Goal: Task Accomplishment & Management: Use online tool/utility

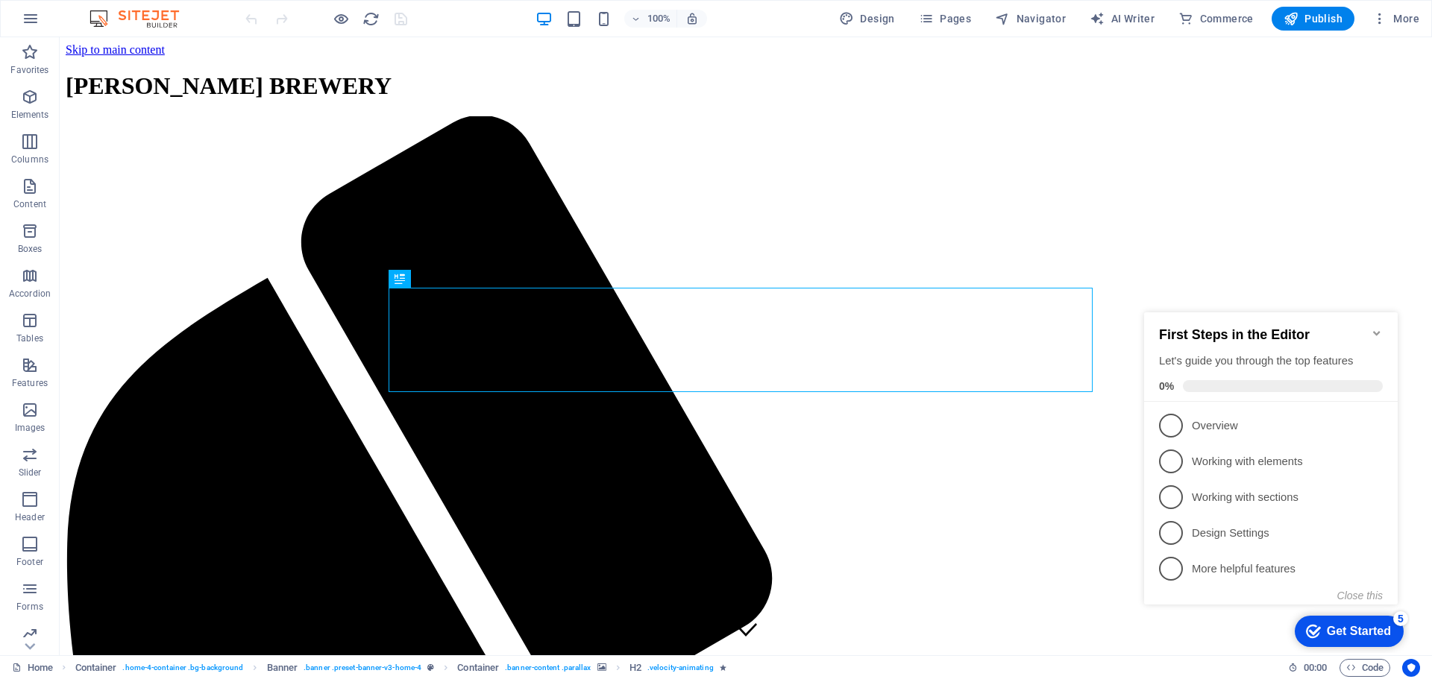
click at [1378, 331] on icon "Minimize checklist" at bounding box center [1376, 333] width 7 height 4
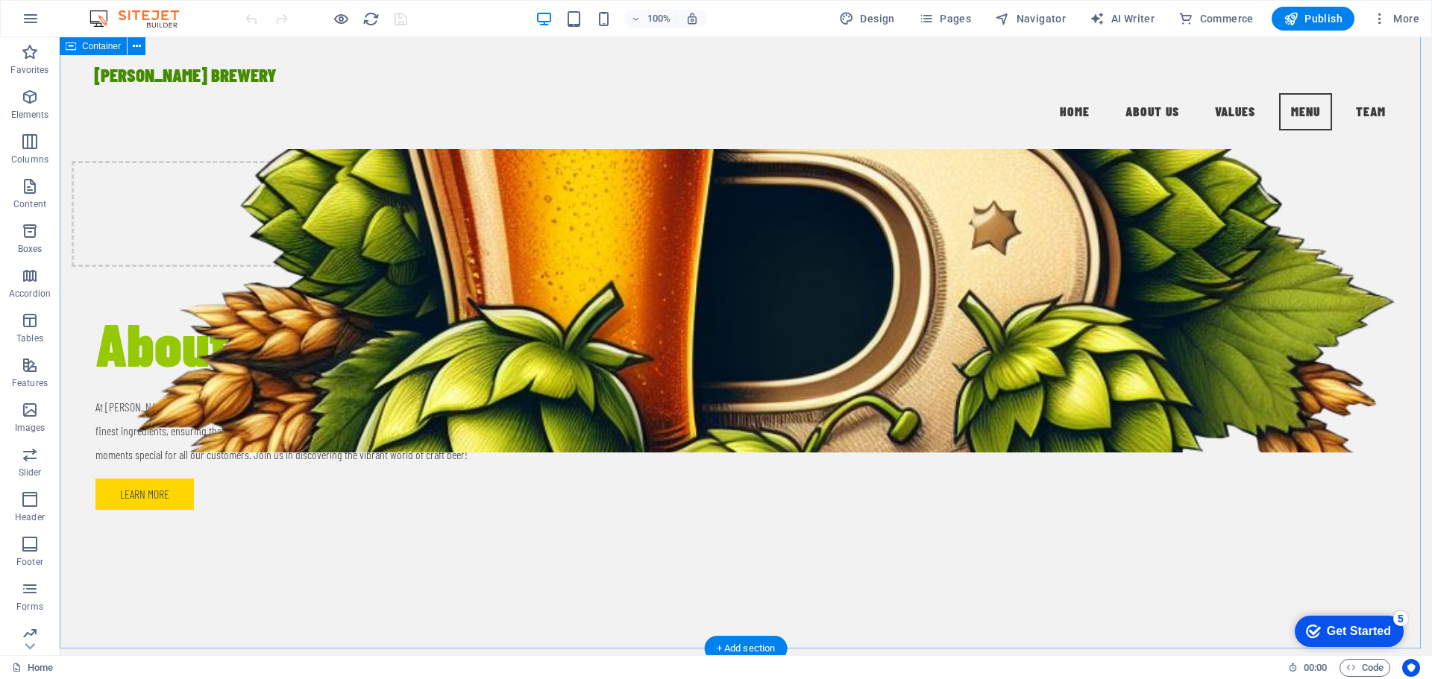
scroll to position [1339, 0]
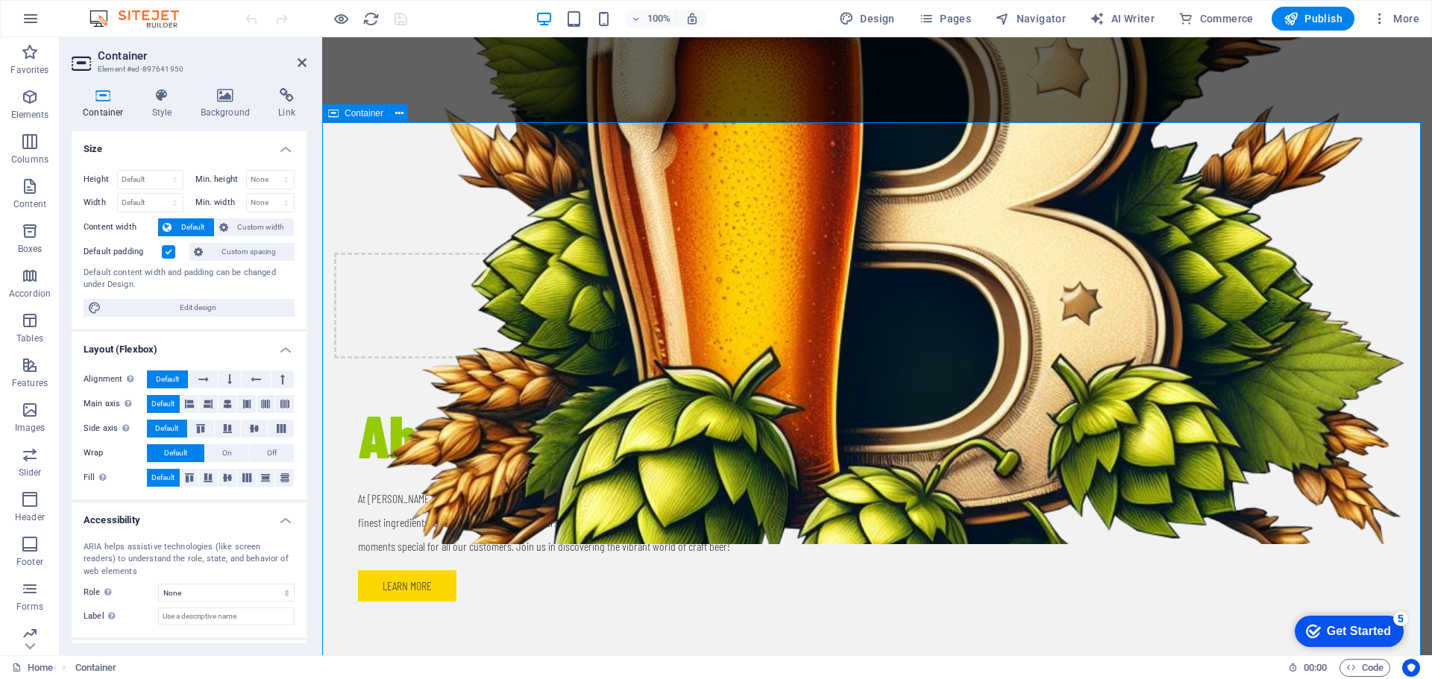
scroll to position [1414, 0]
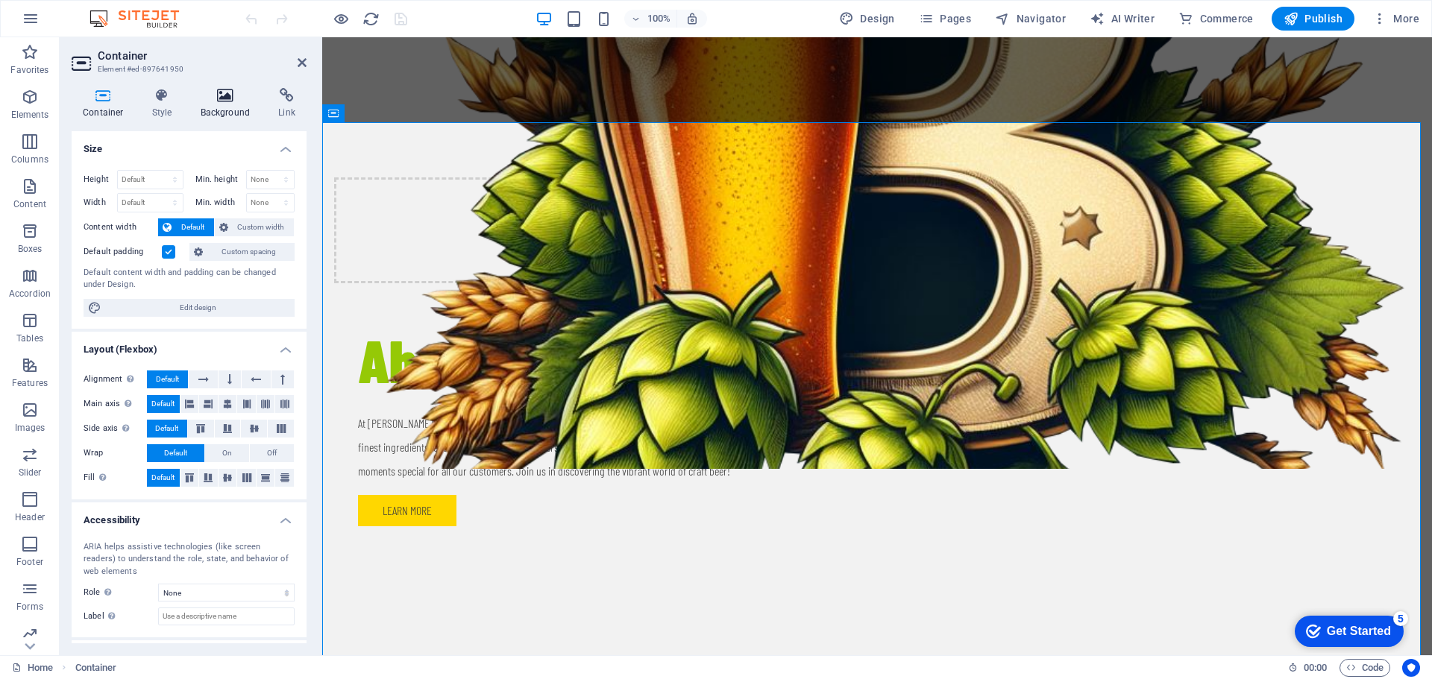
click at [231, 96] on icon at bounding box center [225, 95] width 72 height 15
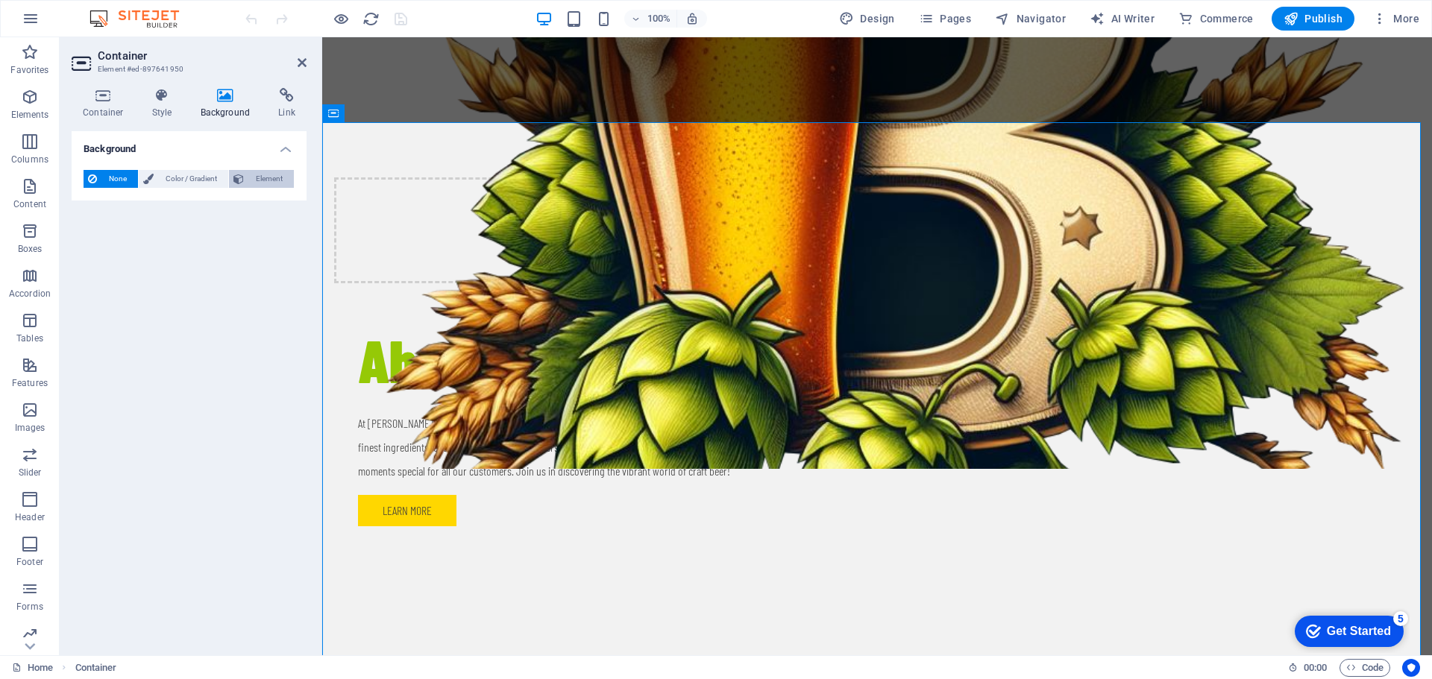
click at [250, 183] on span "Element" at bounding box center [268, 179] width 41 height 18
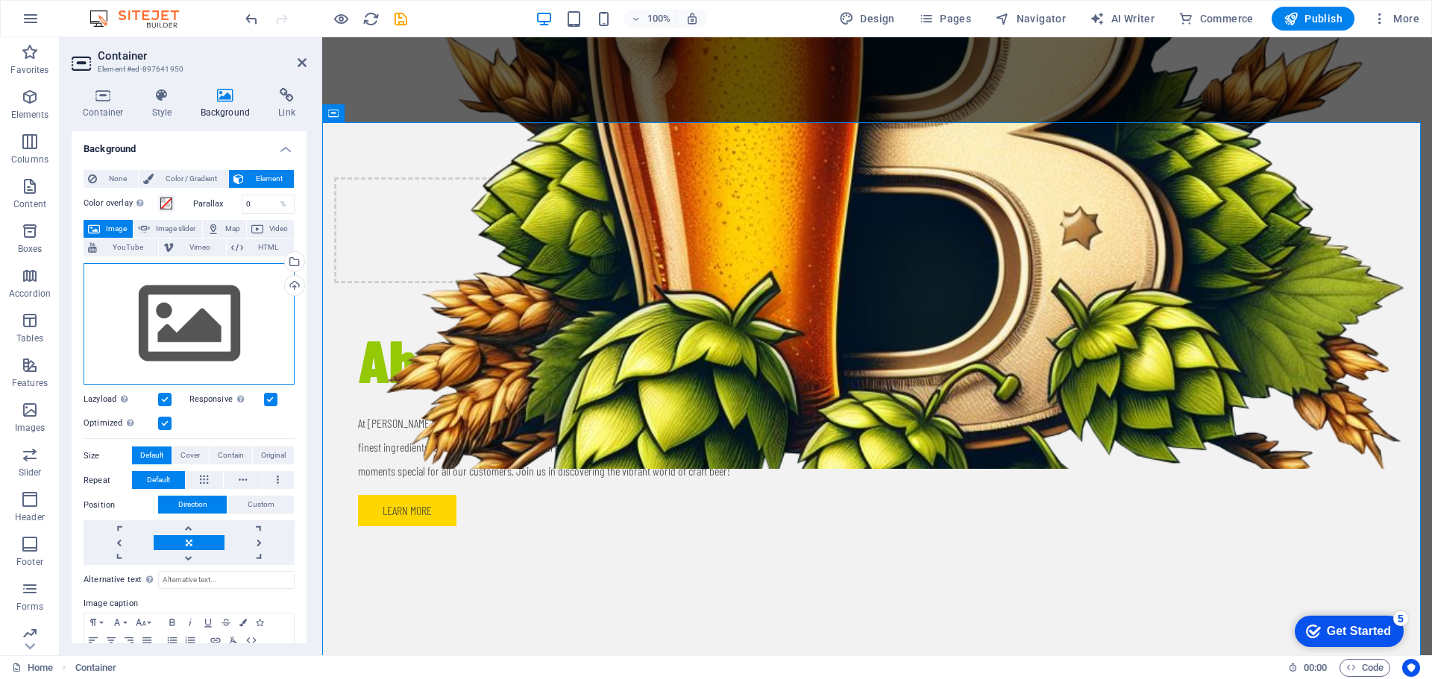
click at [214, 320] on div "Drag files here, click to choose files or select files from Files or our free s…" at bounding box center [189, 324] width 211 height 122
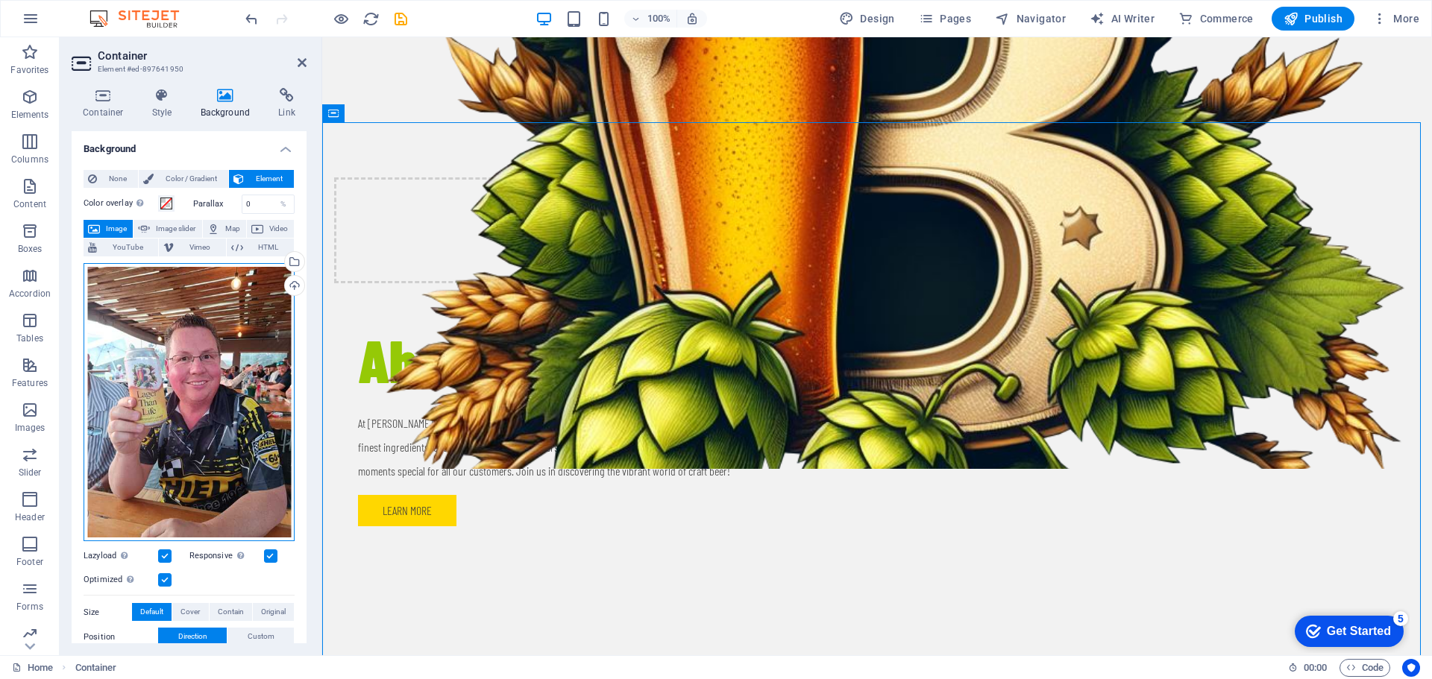
click at [171, 330] on div "Drag files here, click to choose files or select files from Files or our free s…" at bounding box center [189, 402] width 211 height 279
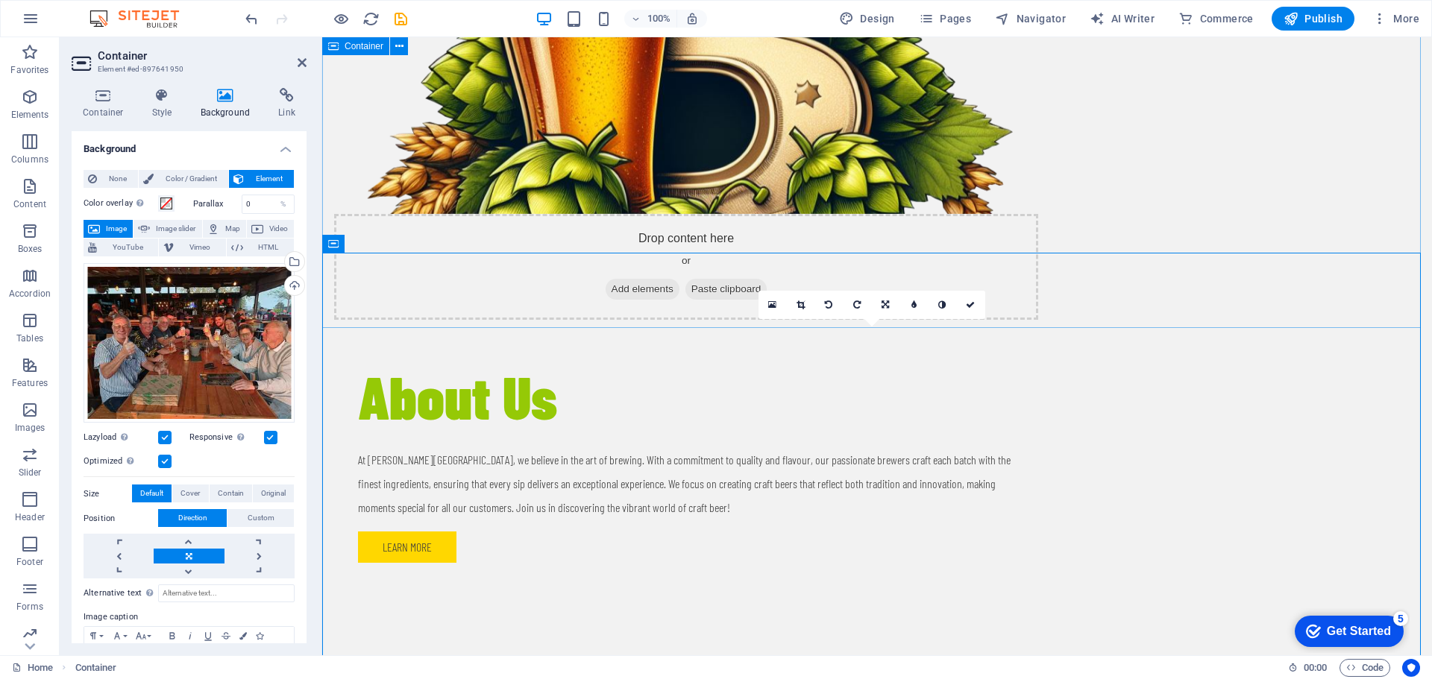
scroll to position [1340, 0]
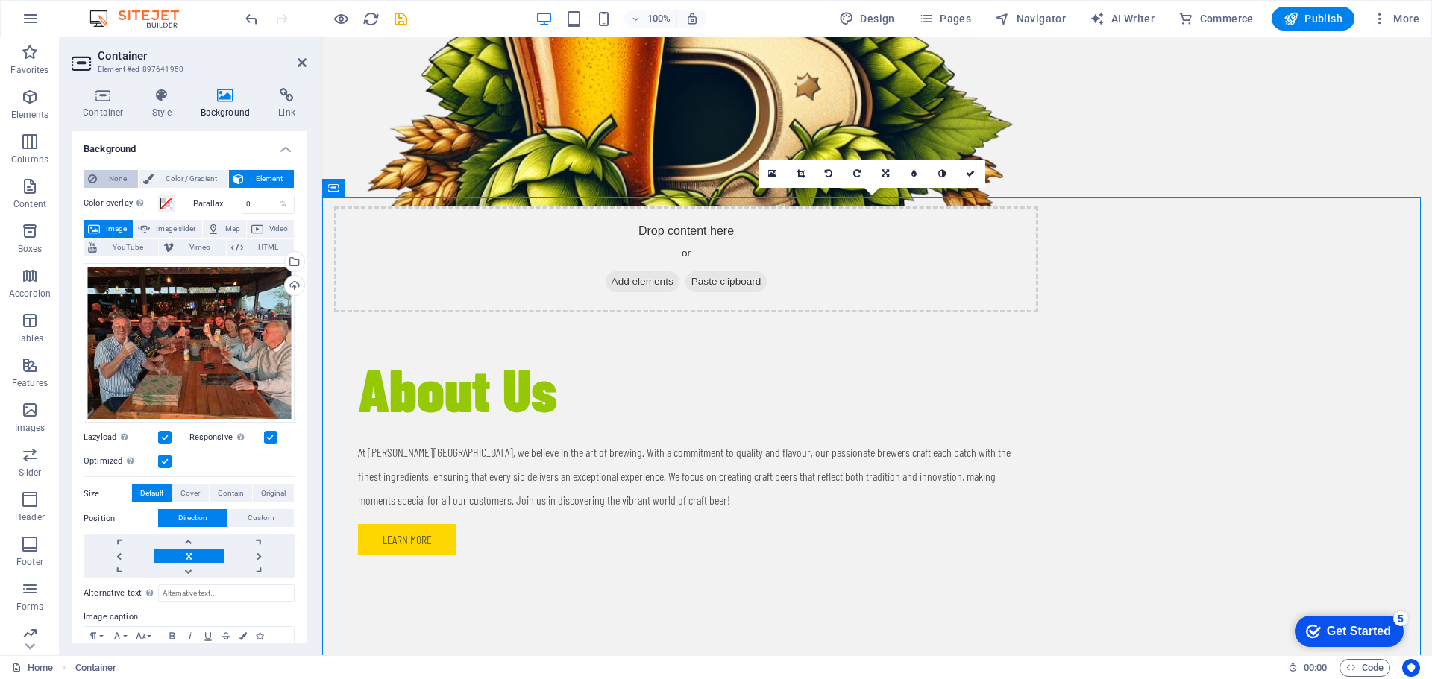
click at [113, 181] on span "None" at bounding box center [117, 179] width 32 height 18
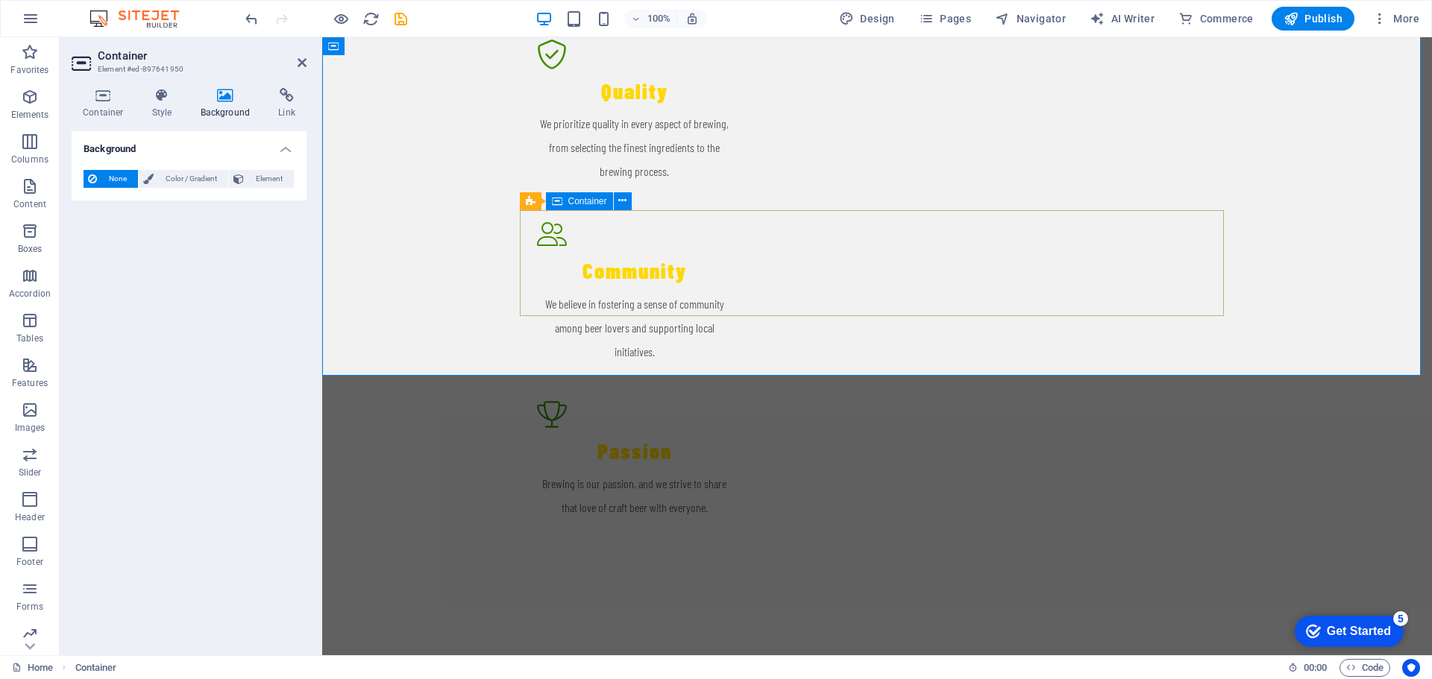
scroll to position [2160, 0]
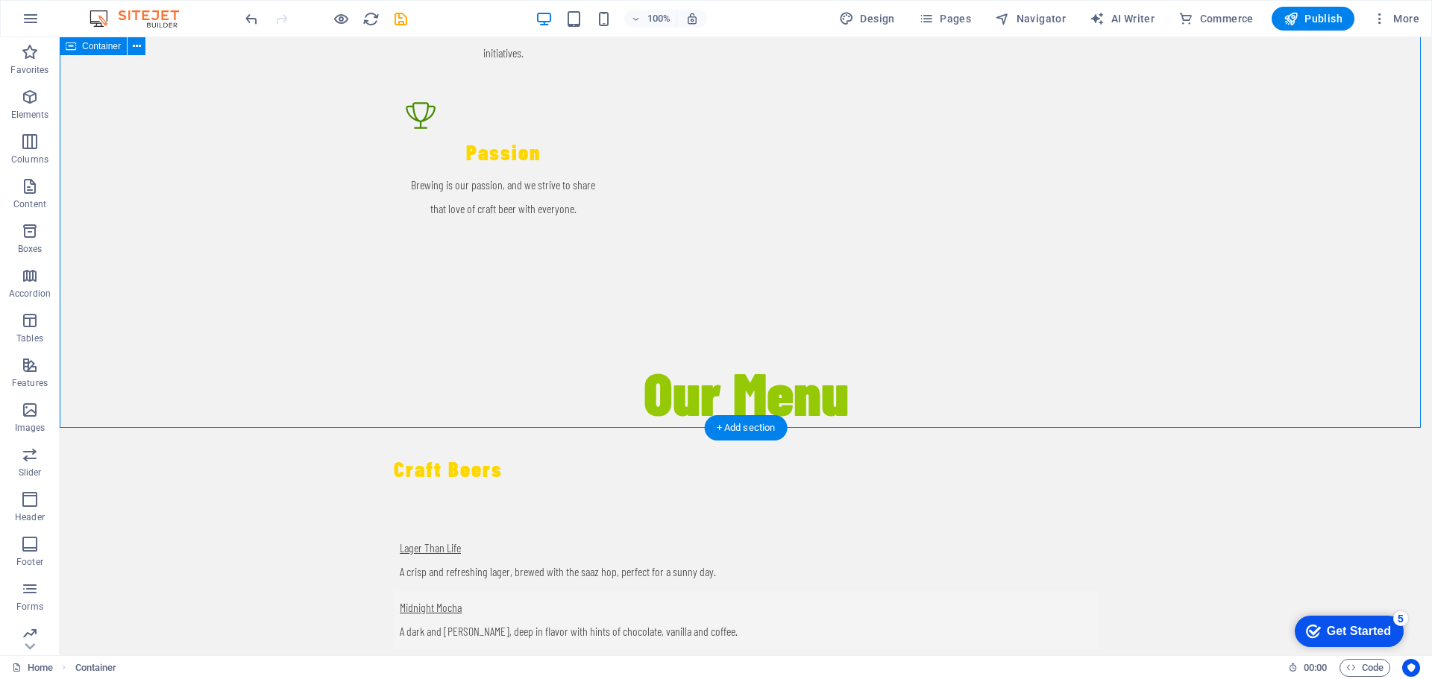
scroll to position [2682, 0]
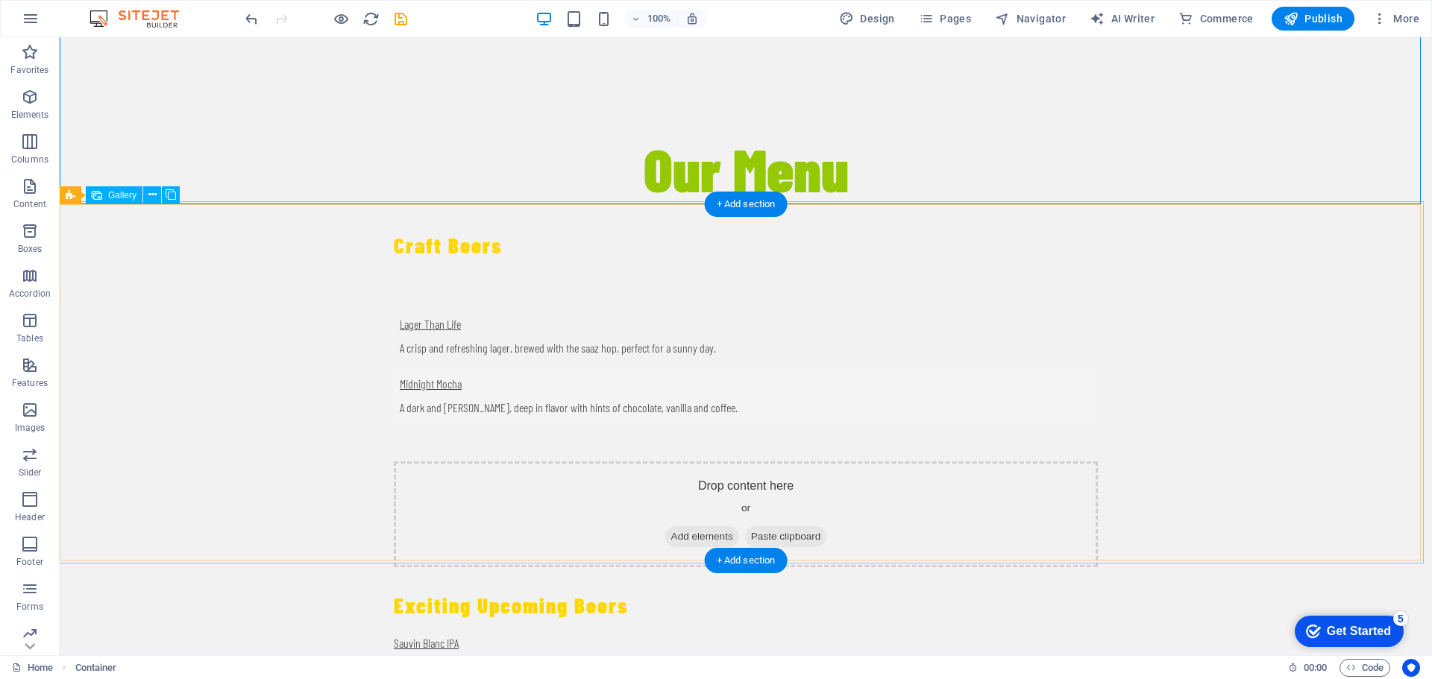
select select "px"
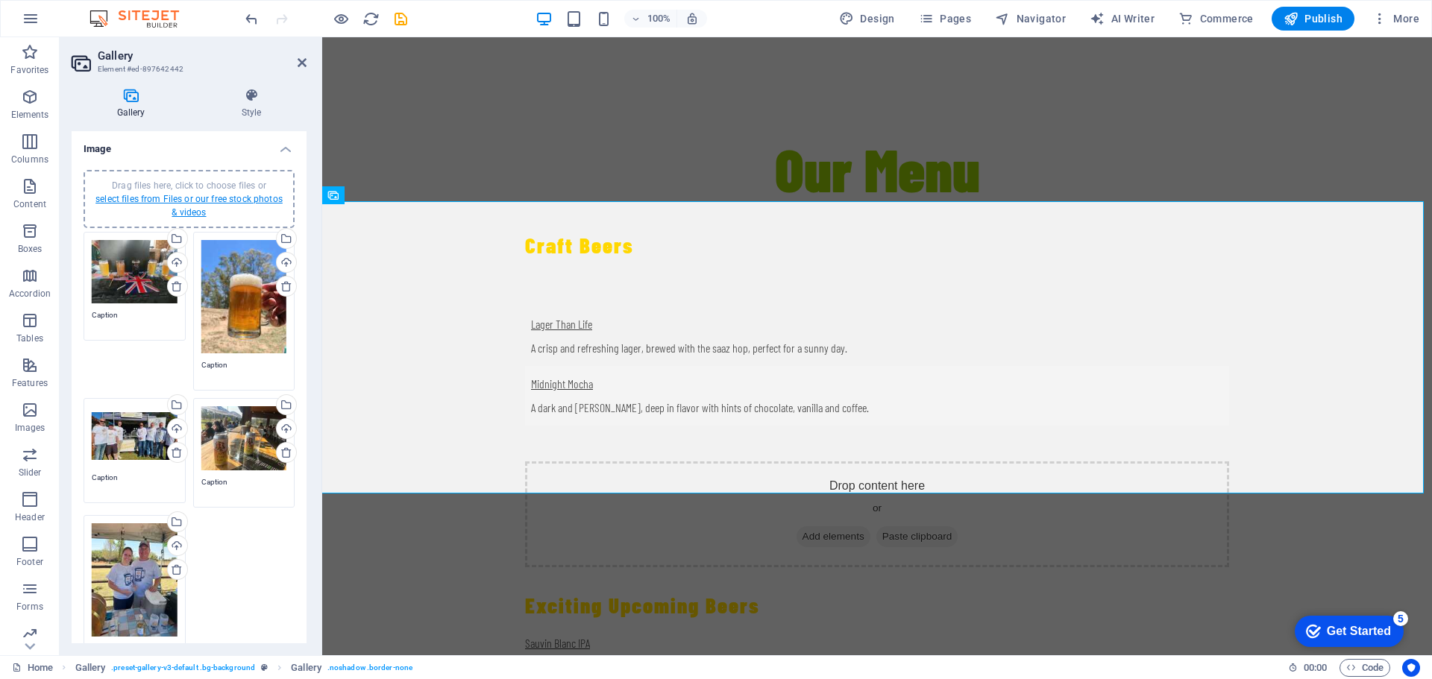
click at [186, 198] on link "select files from Files or our free stock photos & videos" at bounding box center [188, 206] width 187 height 24
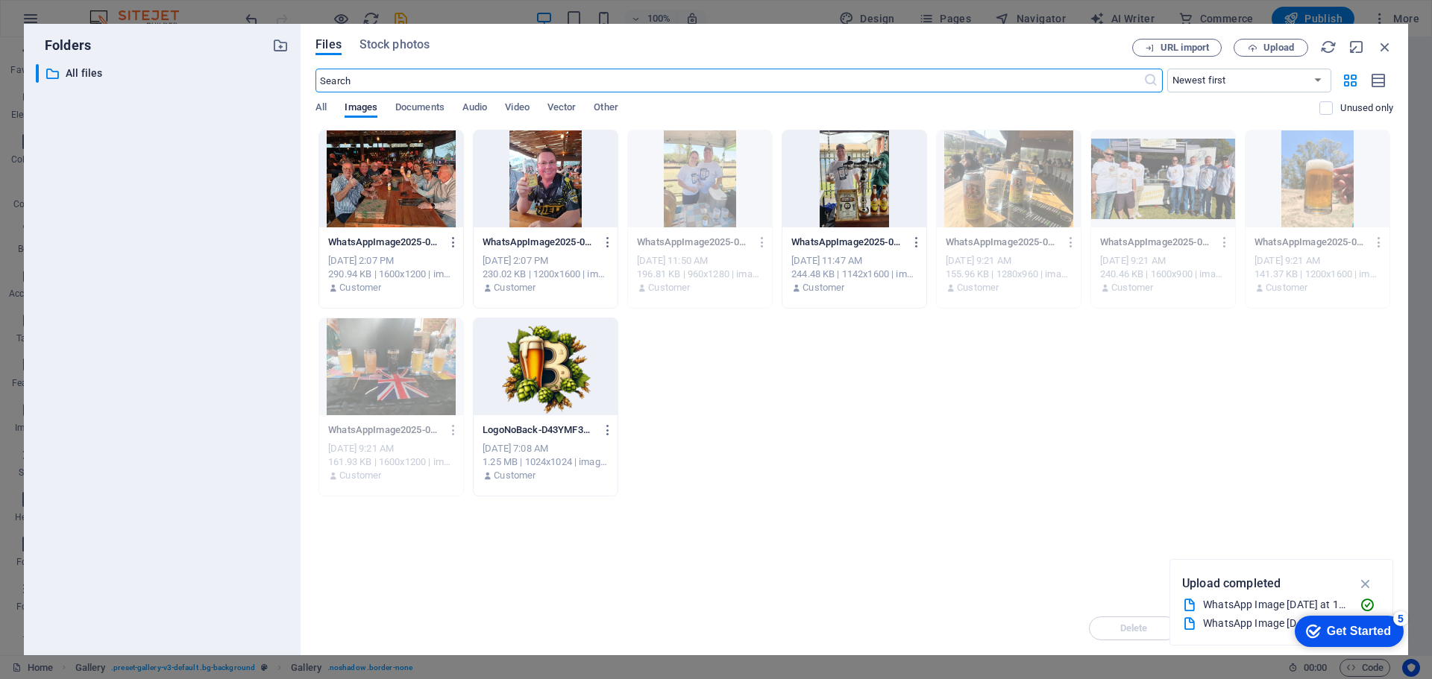
click at [391, 175] on div at bounding box center [391, 179] width 144 height 97
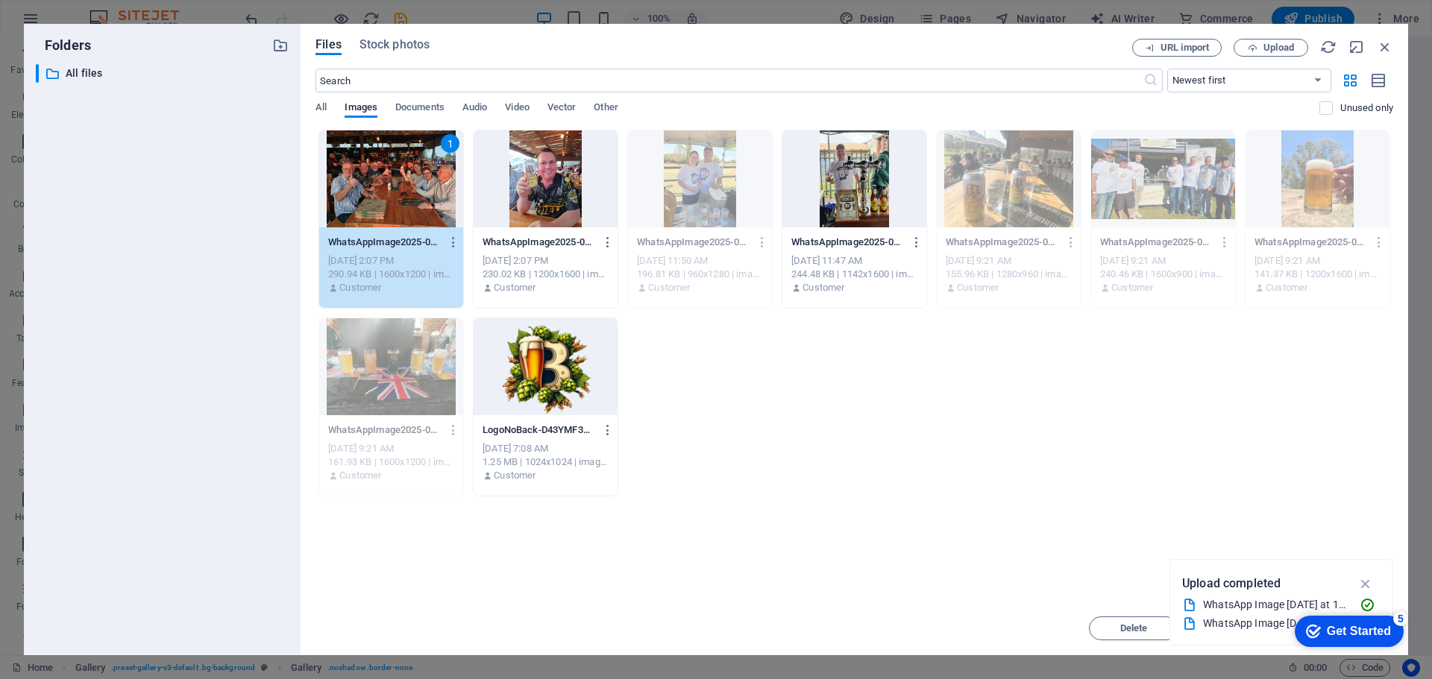
click at [527, 183] on div at bounding box center [546, 179] width 144 height 97
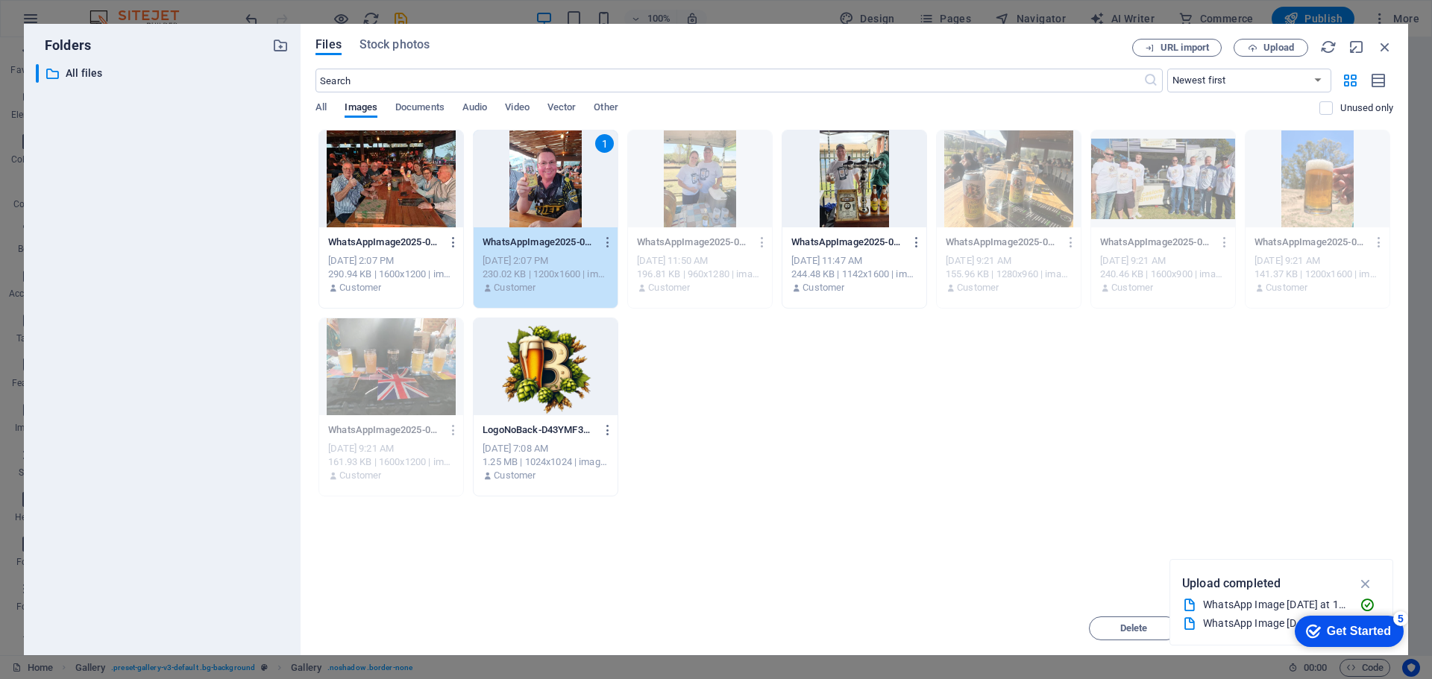
click at [852, 179] on div at bounding box center [854, 179] width 144 height 97
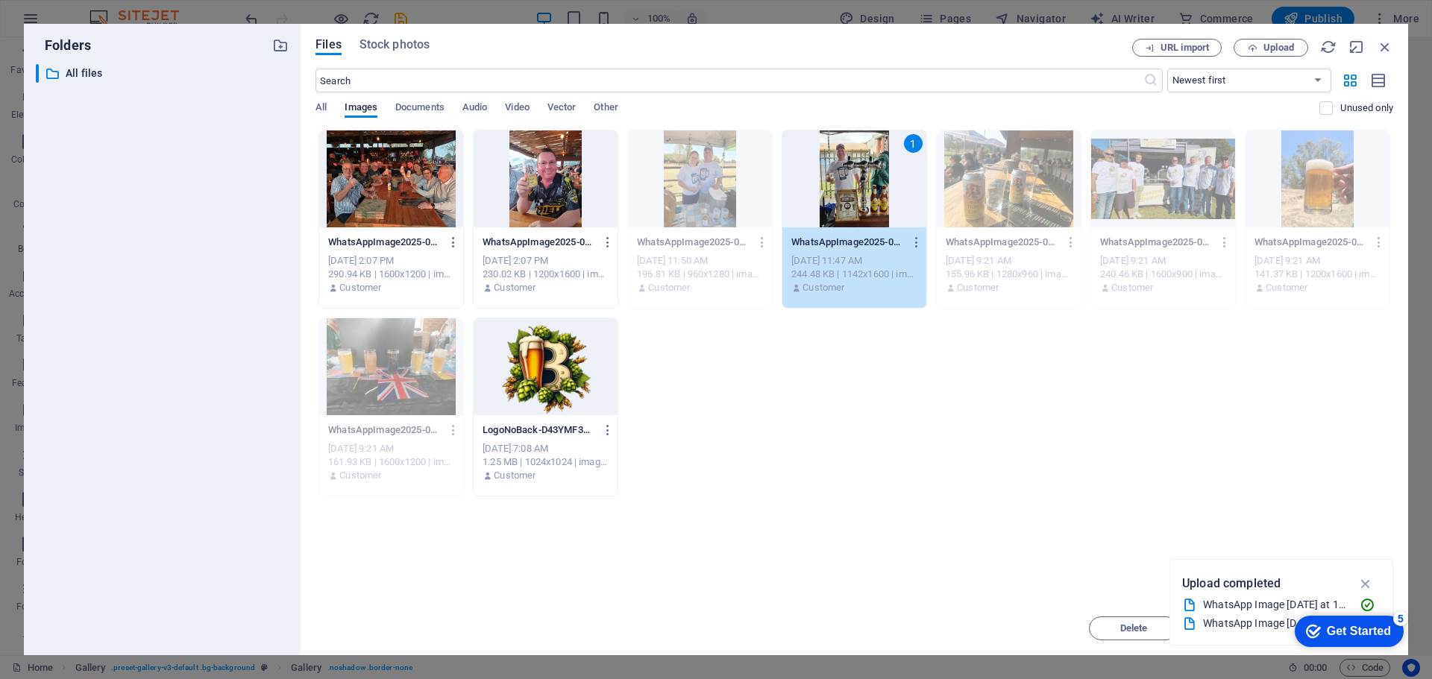
click at [589, 174] on div at bounding box center [546, 179] width 144 height 97
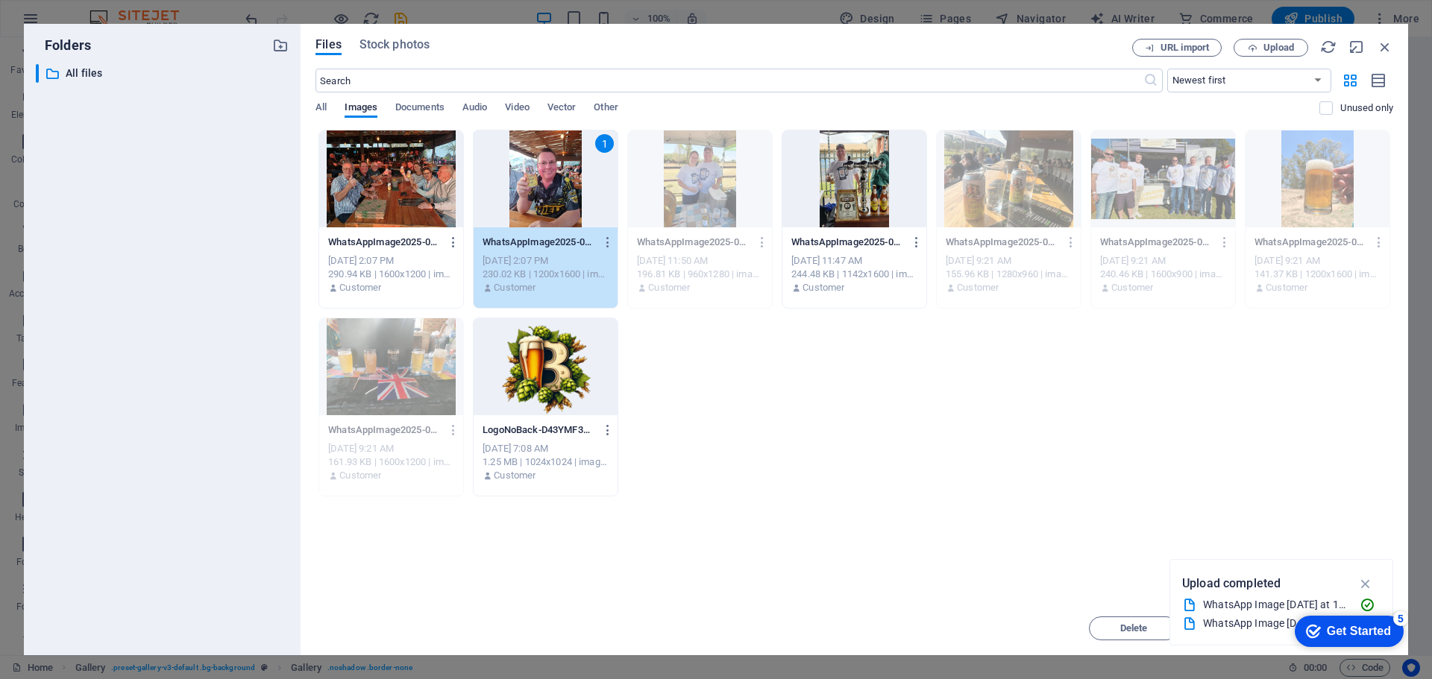
click at [421, 195] on div at bounding box center [391, 179] width 144 height 97
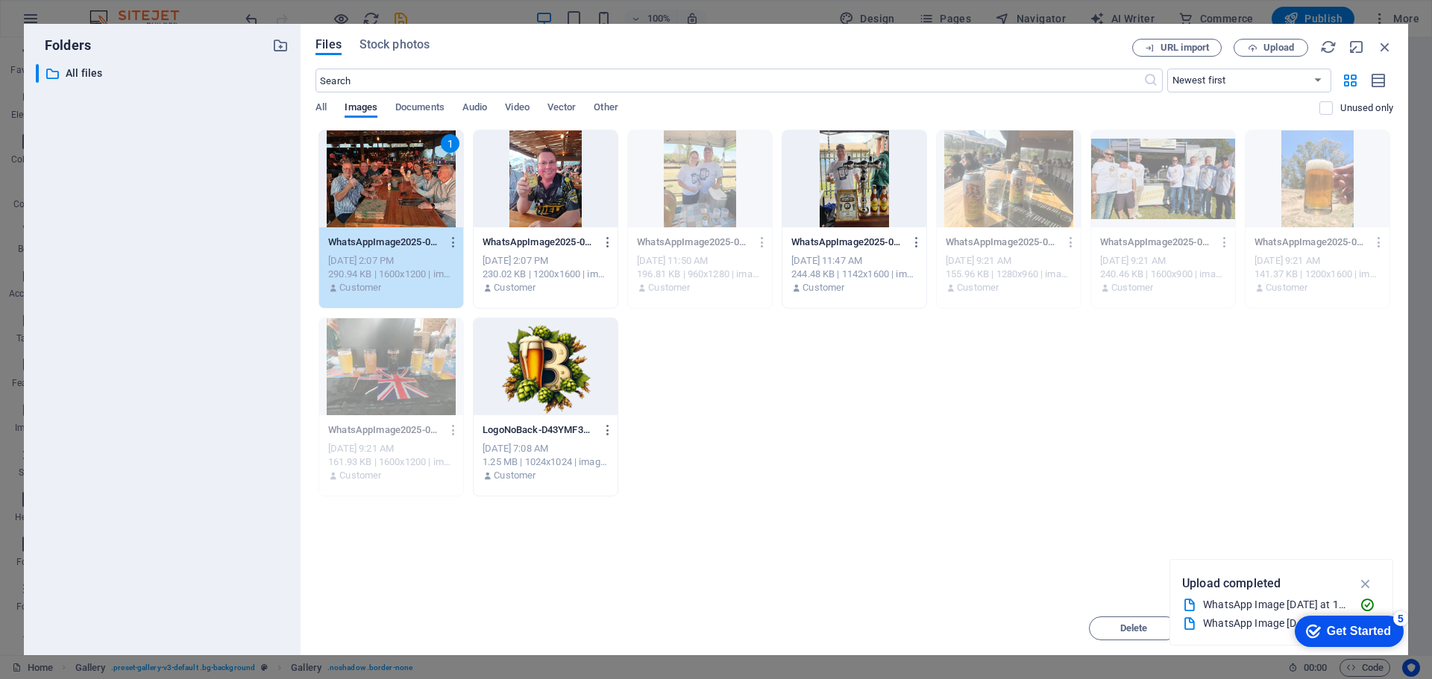
click at [413, 186] on div "1" at bounding box center [391, 179] width 144 height 97
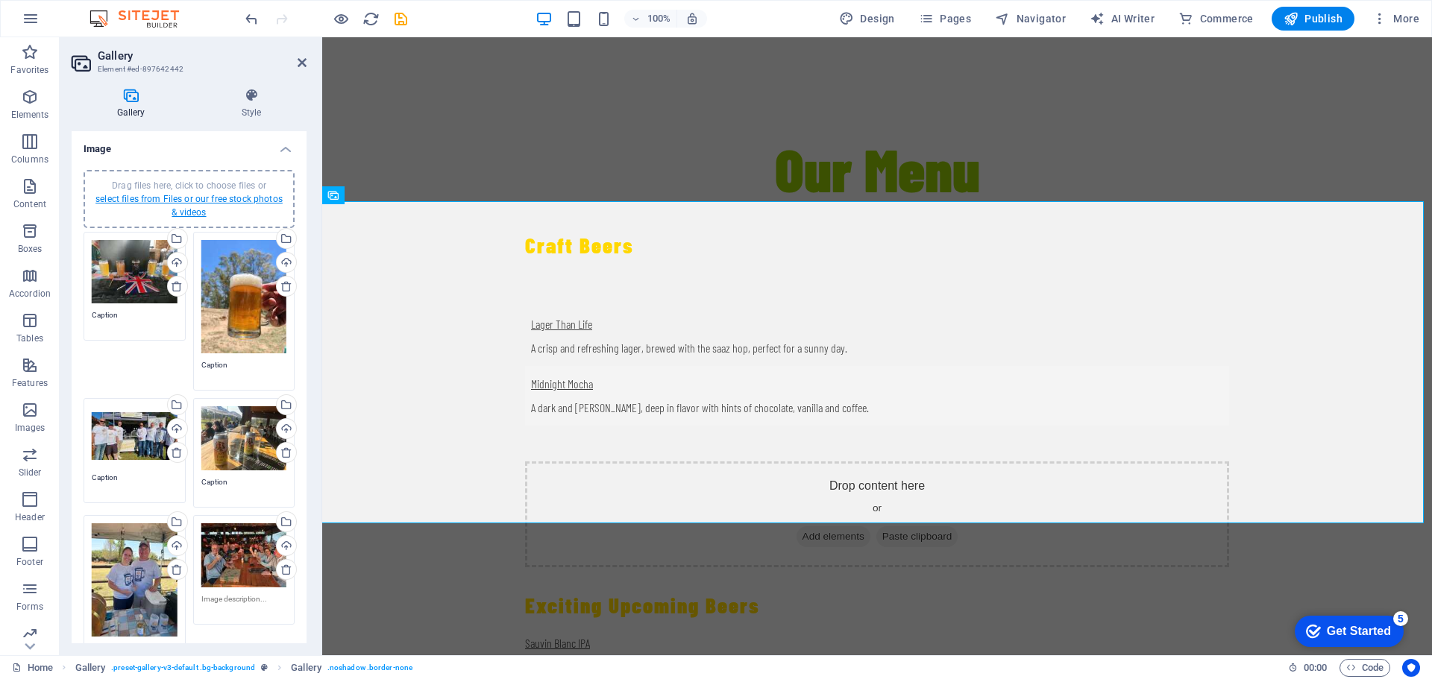
click at [183, 194] on link "select files from Files or our free stock photos & videos" at bounding box center [188, 206] width 187 height 24
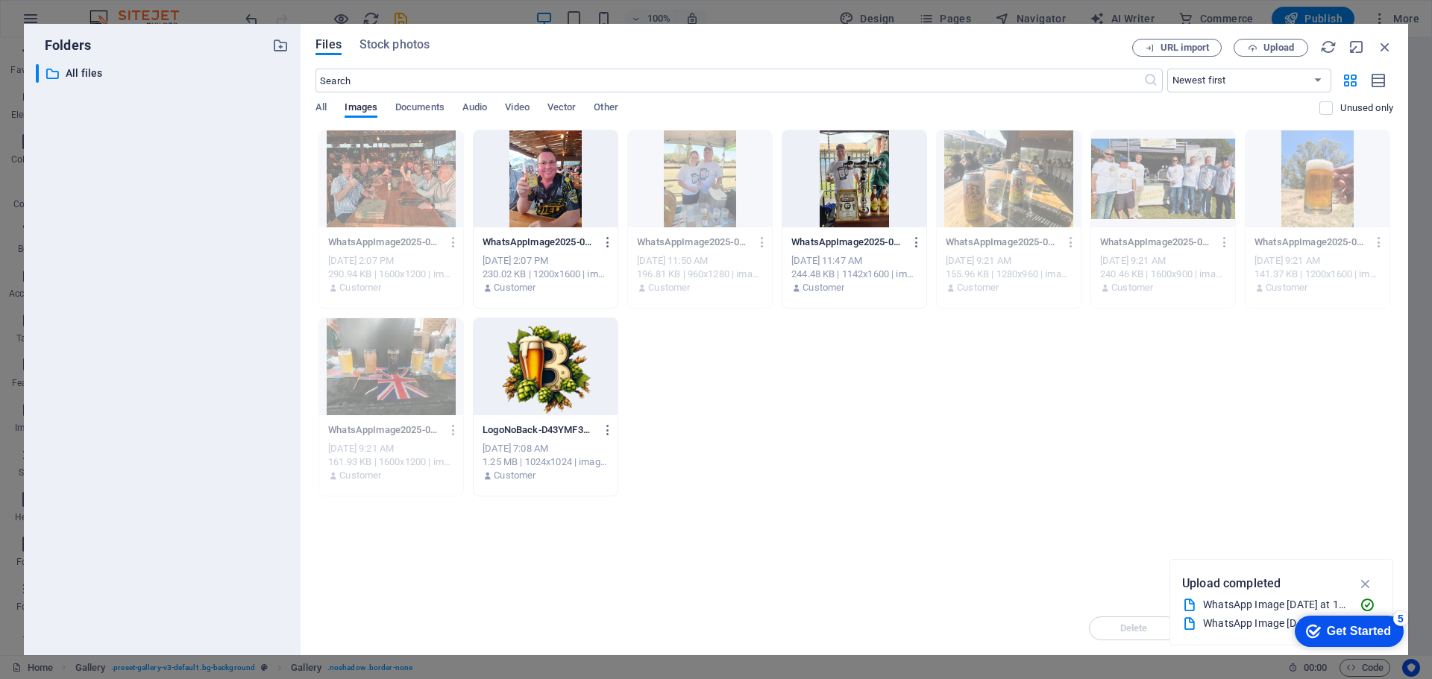
click at [546, 166] on div at bounding box center [546, 179] width 144 height 97
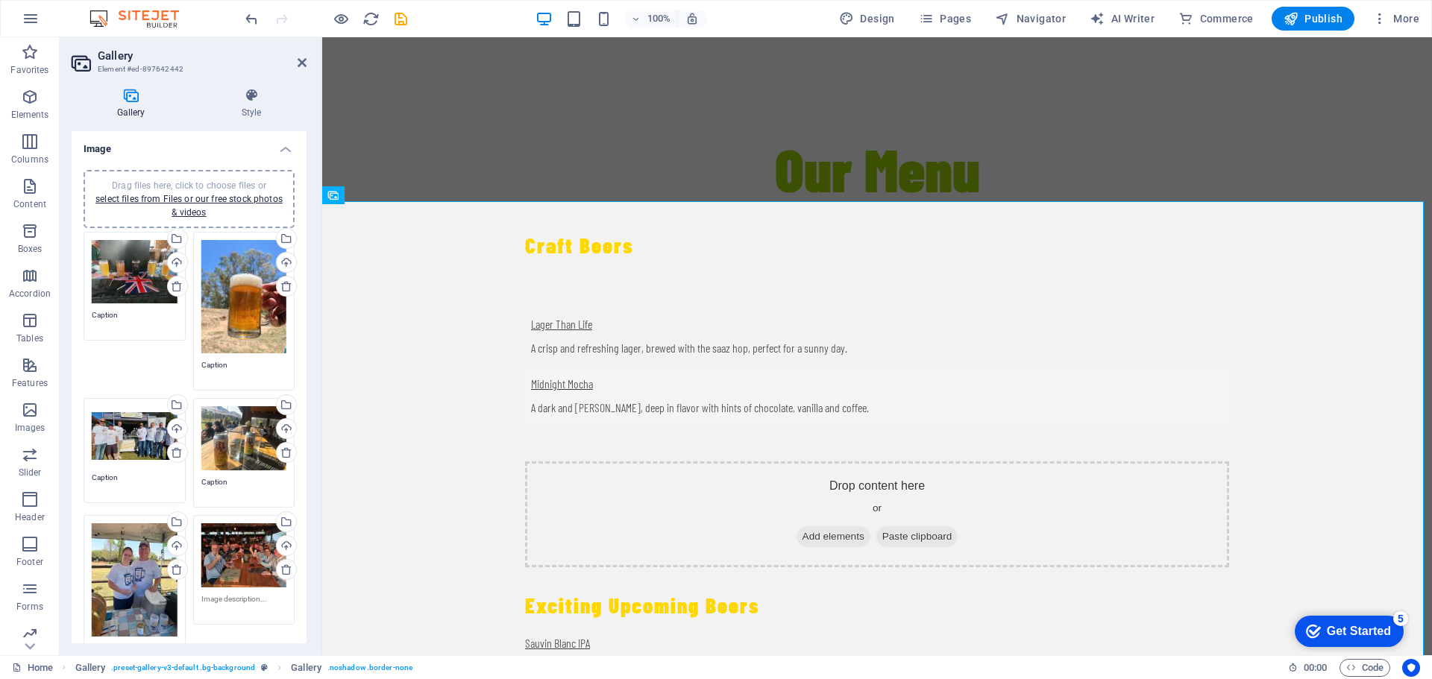
click at [226, 190] on span "Drag files here, click to choose files or select files from Files or our free s…" at bounding box center [188, 198] width 187 height 37
click at [187, 195] on link "select files from Files or our free stock photos & videos" at bounding box center [188, 206] width 187 height 24
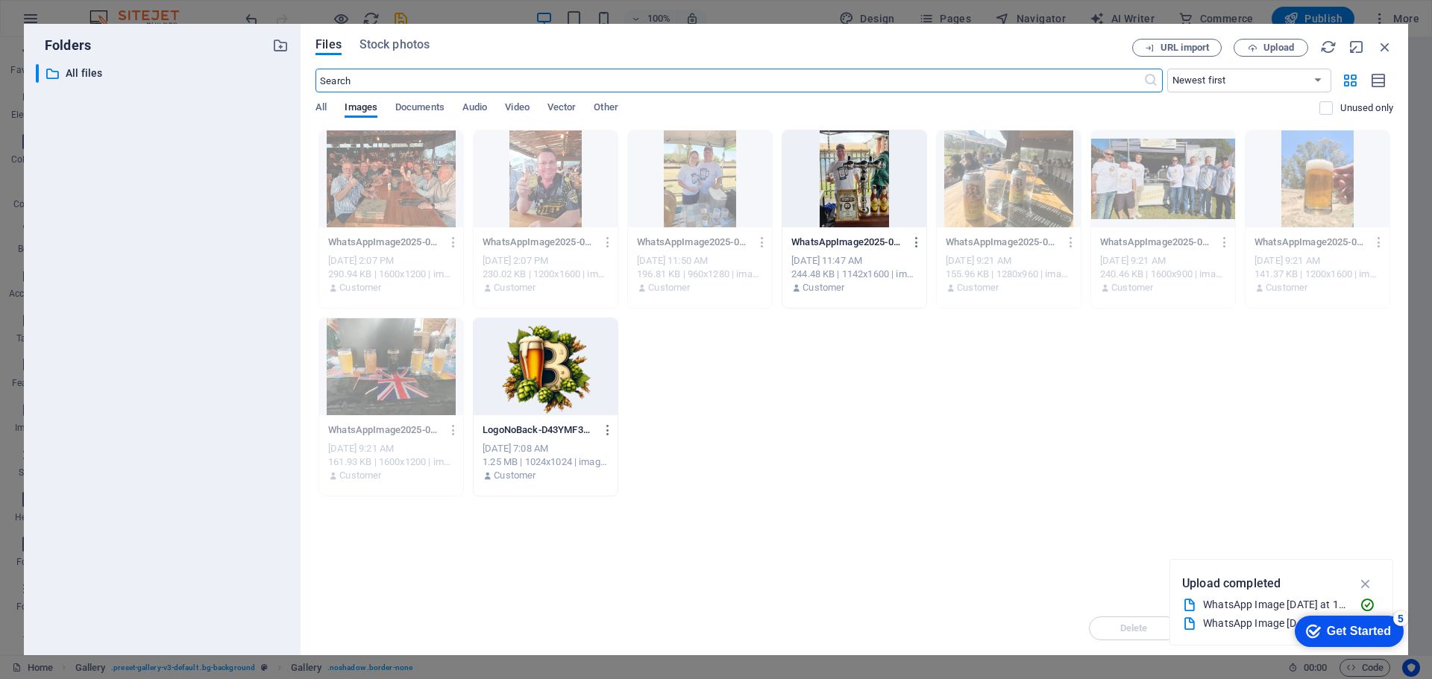
click at [864, 177] on div at bounding box center [854, 179] width 144 height 97
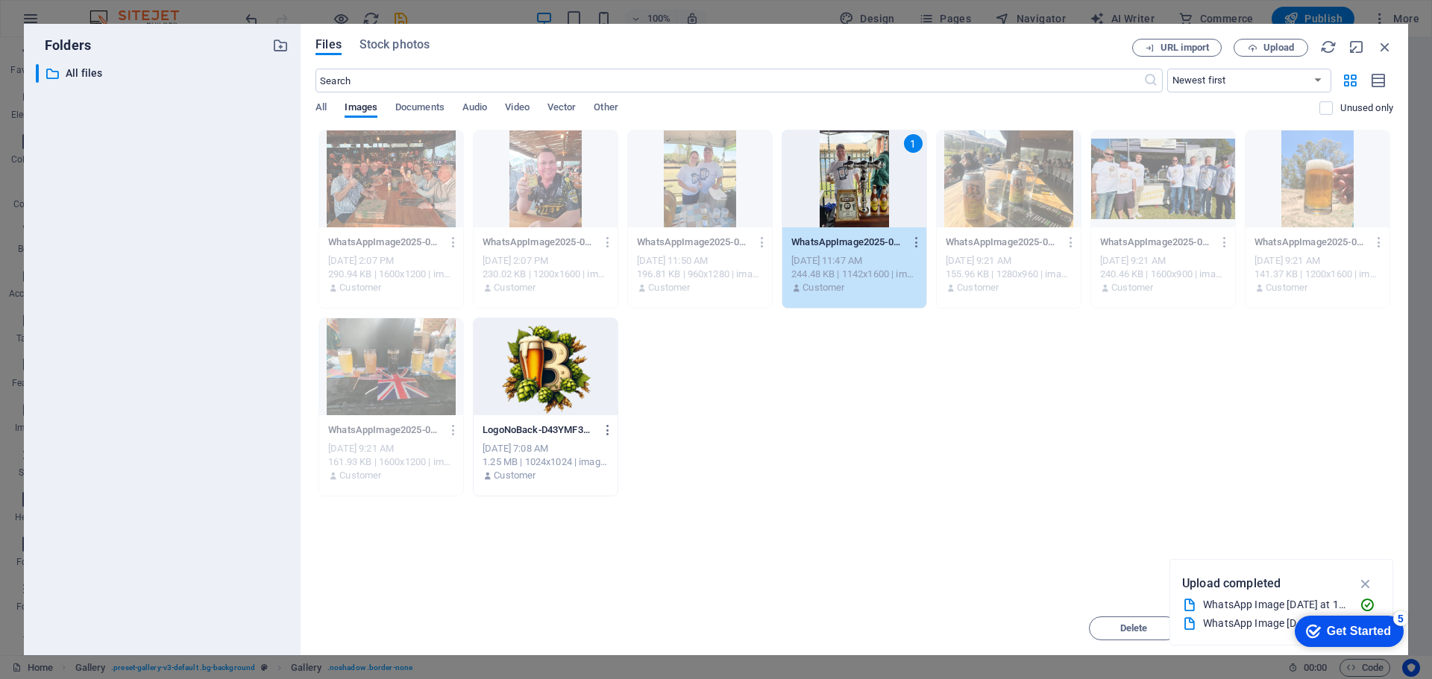
click at [864, 177] on div "1" at bounding box center [854, 179] width 144 height 97
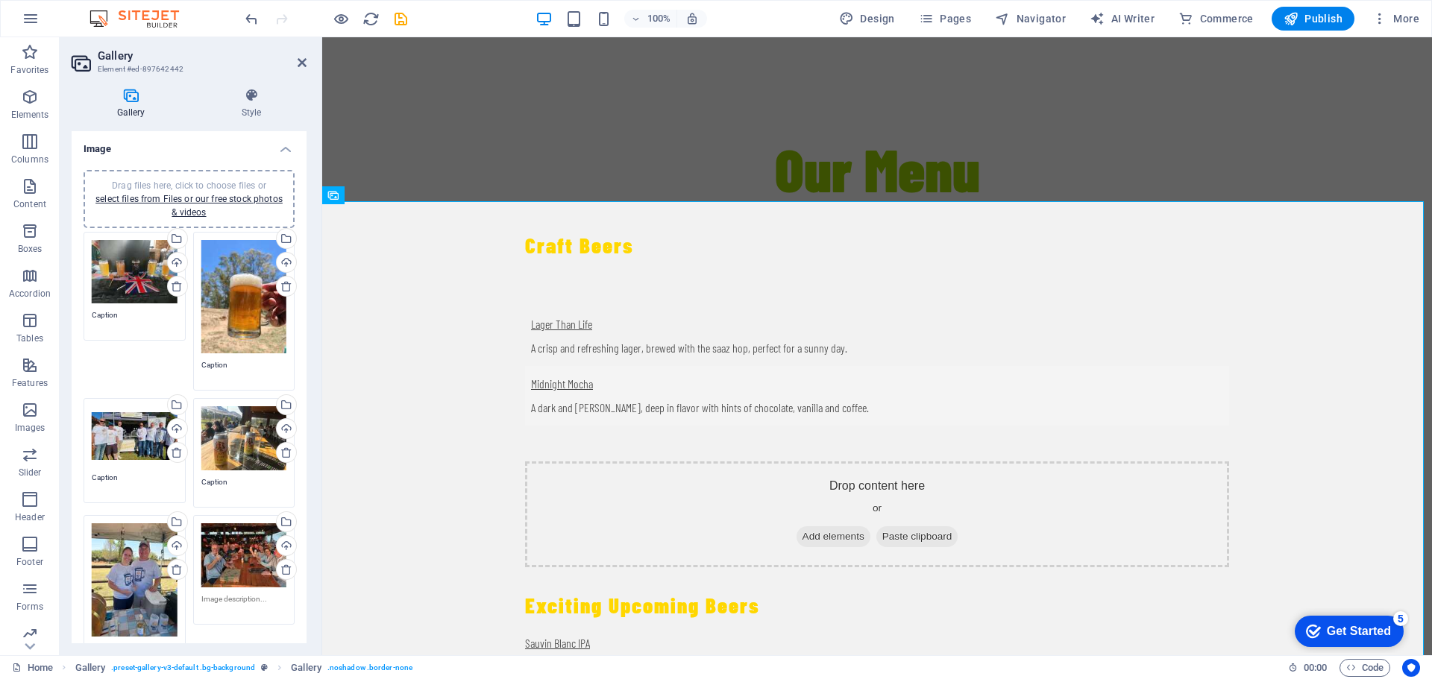
click at [163, 368] on div "Drag files here, click to choose files or select files from Files or our free s…" at bounding box center [189, 539] width 219 height 623
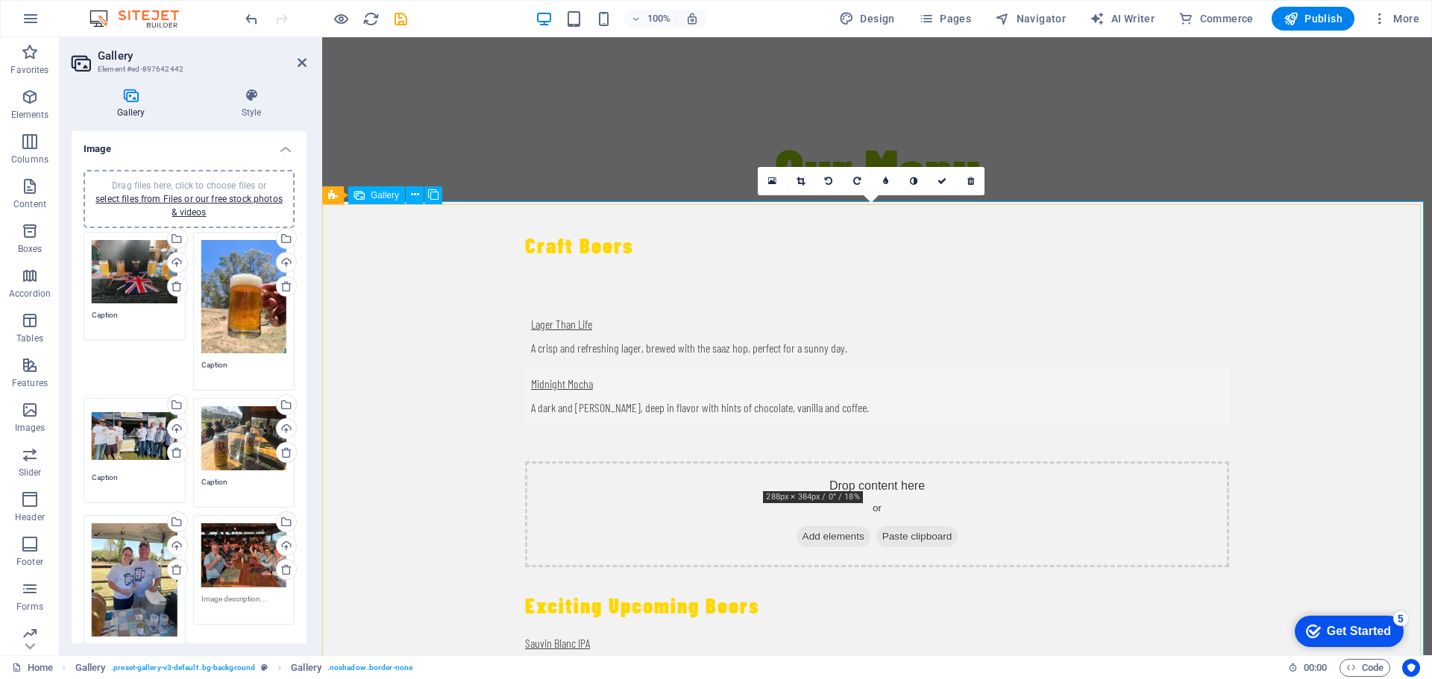
click at [944, 186] on link at bounding box center [942, 181] width 28 height 28
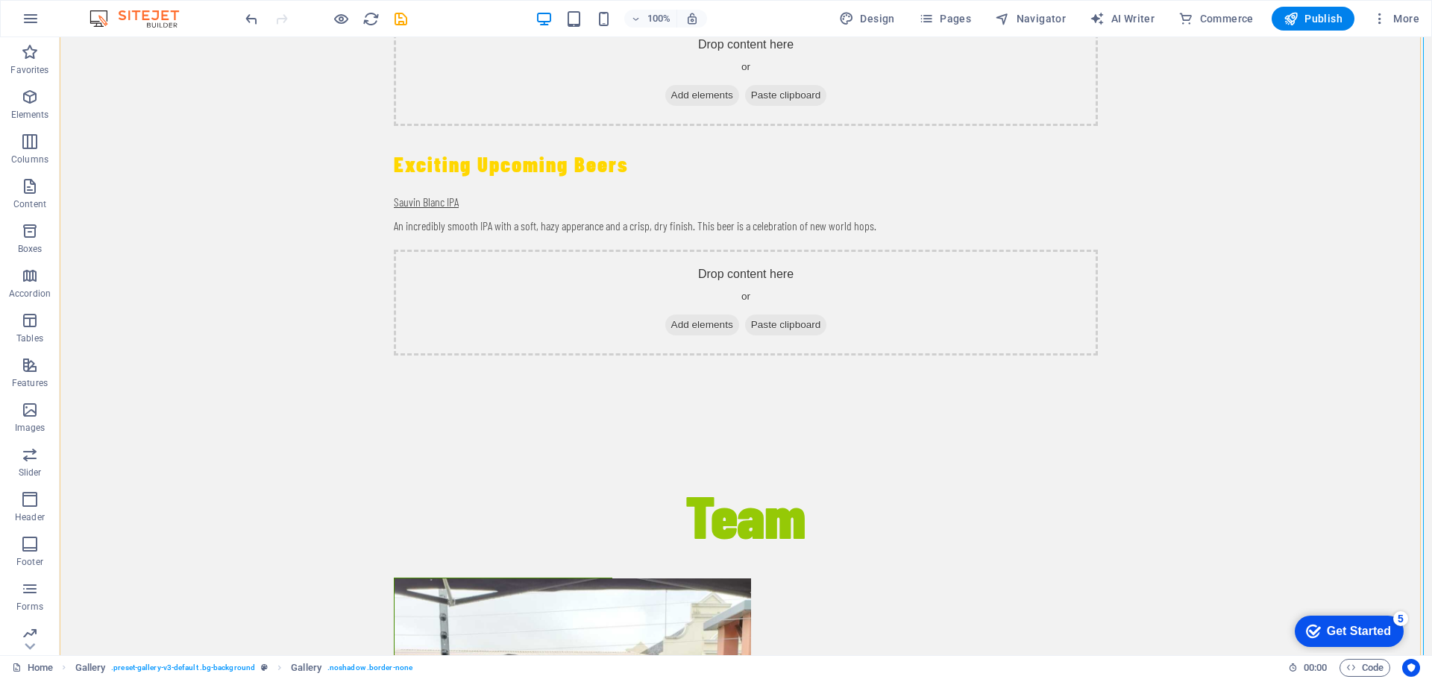
scroll to position [3129, 0]
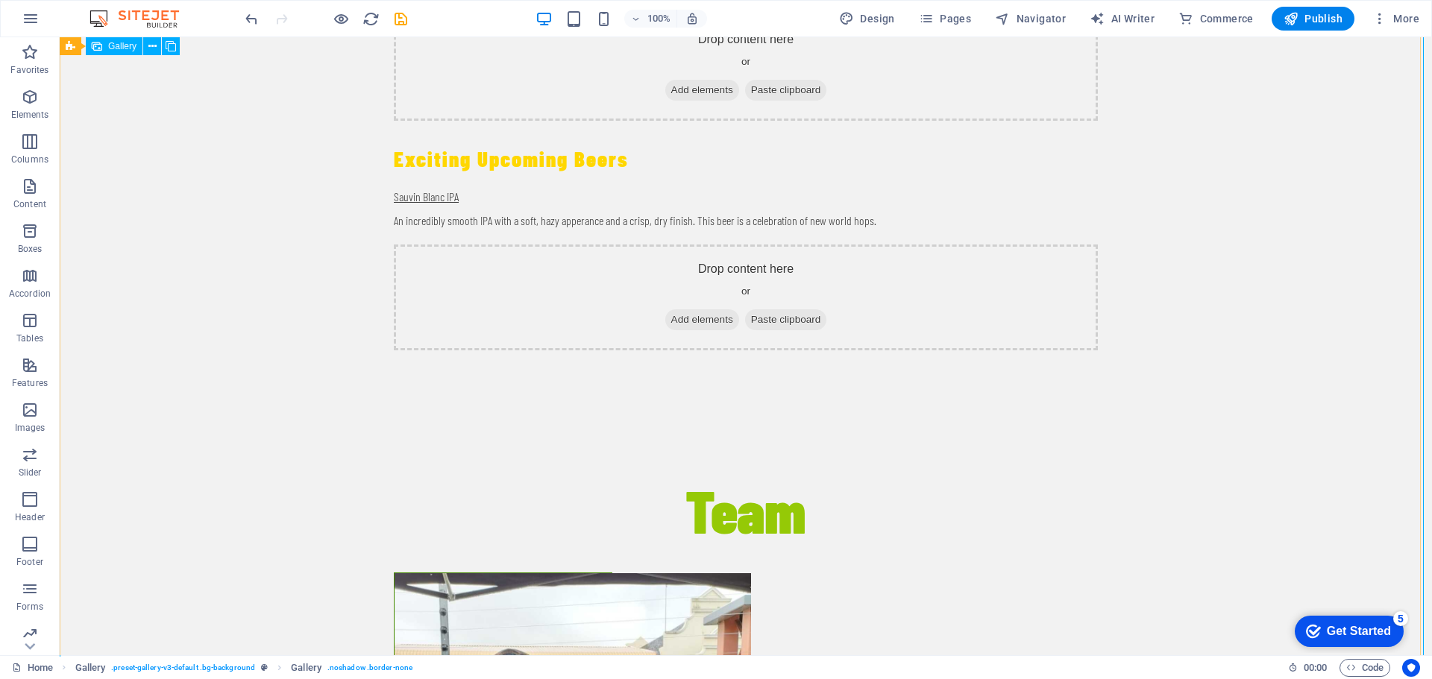
select select "px"
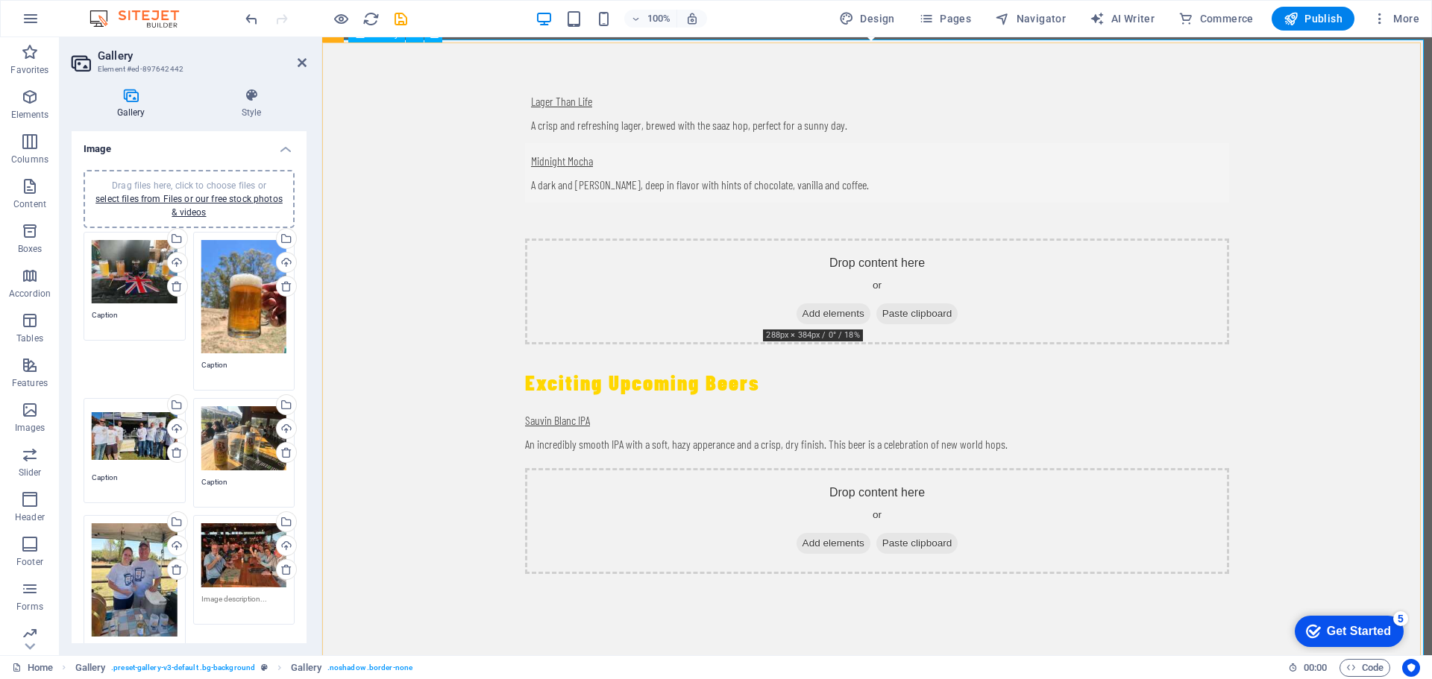
scroll to position [2980, 0]
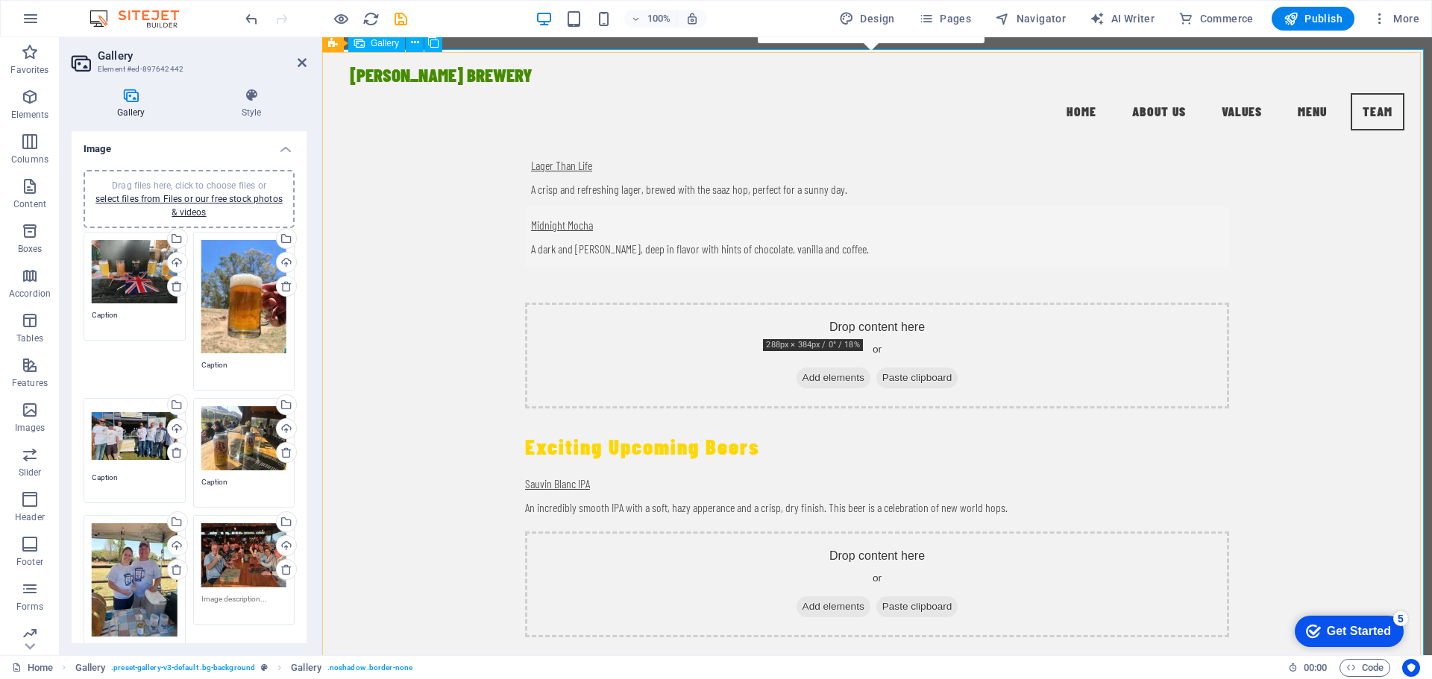
scroll to position [2461, 0]
